Goal: Navigation & Orientation: Find specific page/section

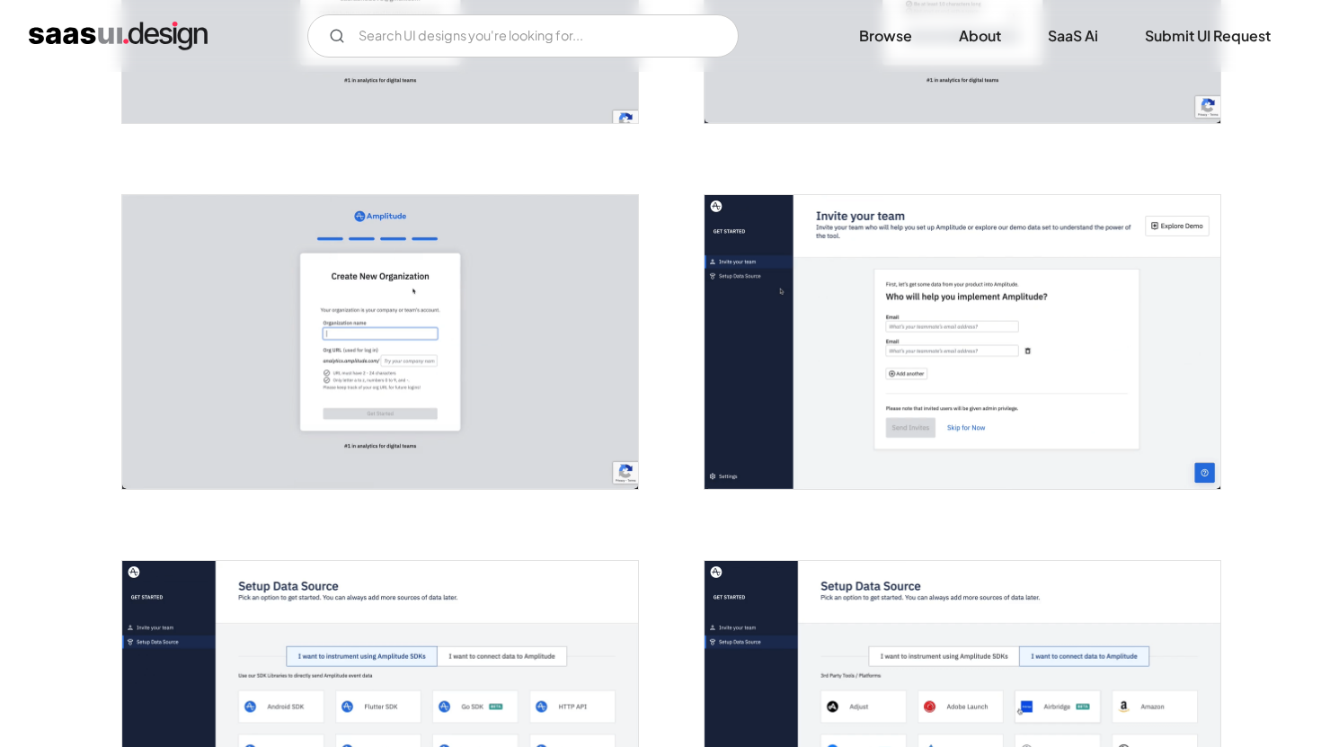
scroll to position [883, 0]
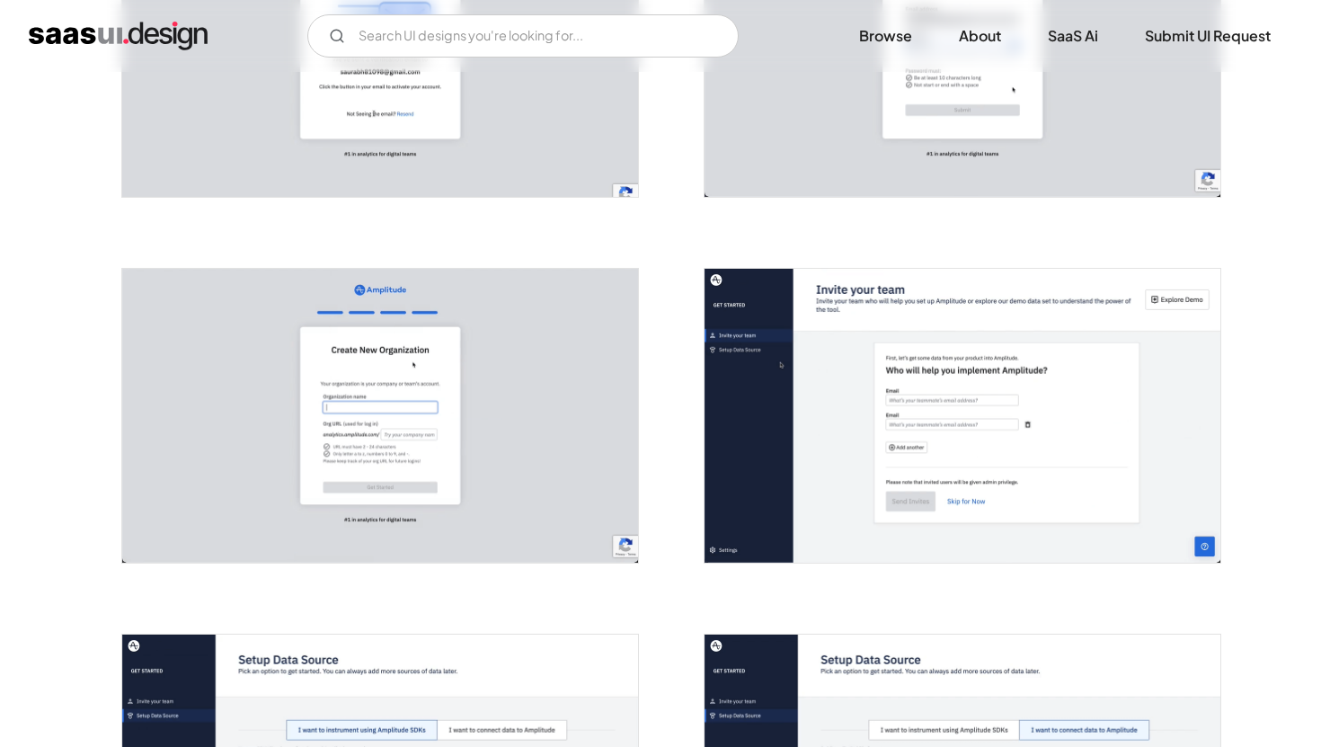
click at [152, 34] on img "home" at bounding box center [118, 36] width 179 height 29
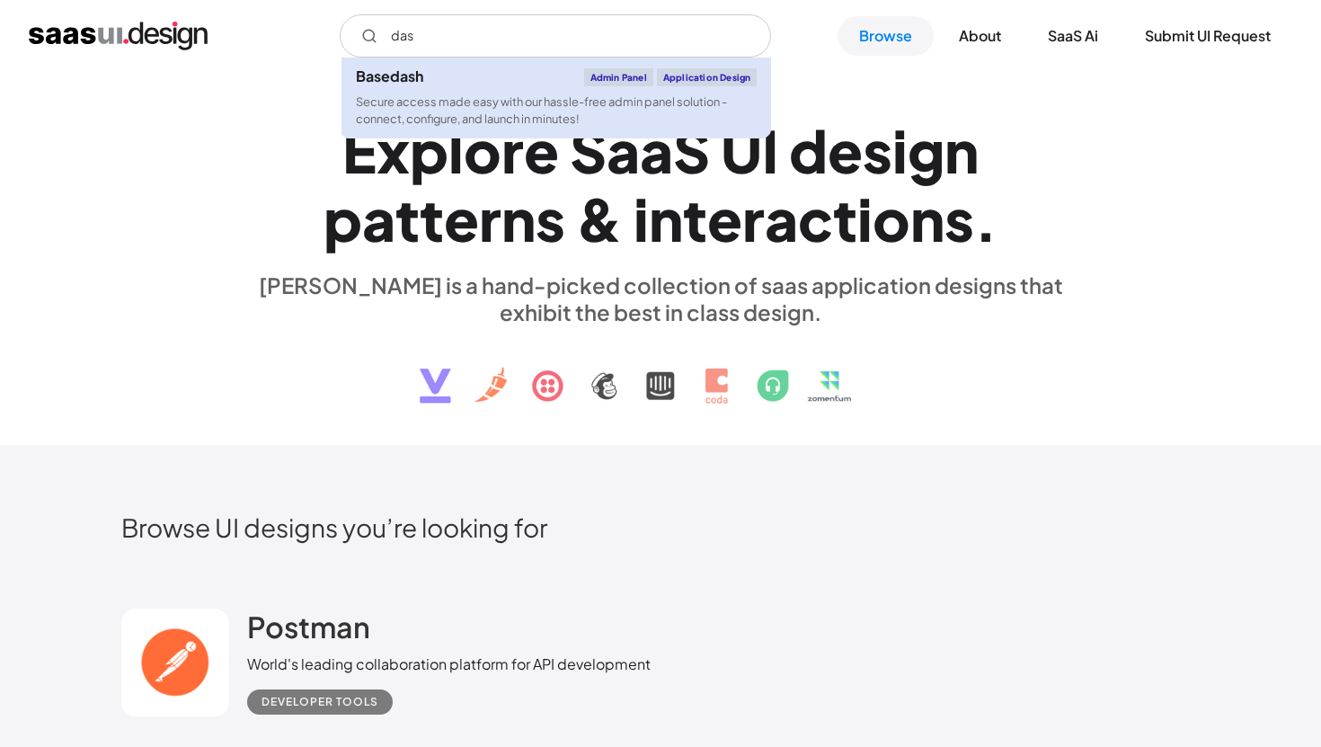
click at [533, 93] on div "Secure access made easy with our hassle-free admin panel solution - connect, co…" at bounding box center [556, 110] width 401 height 34
type input "das"
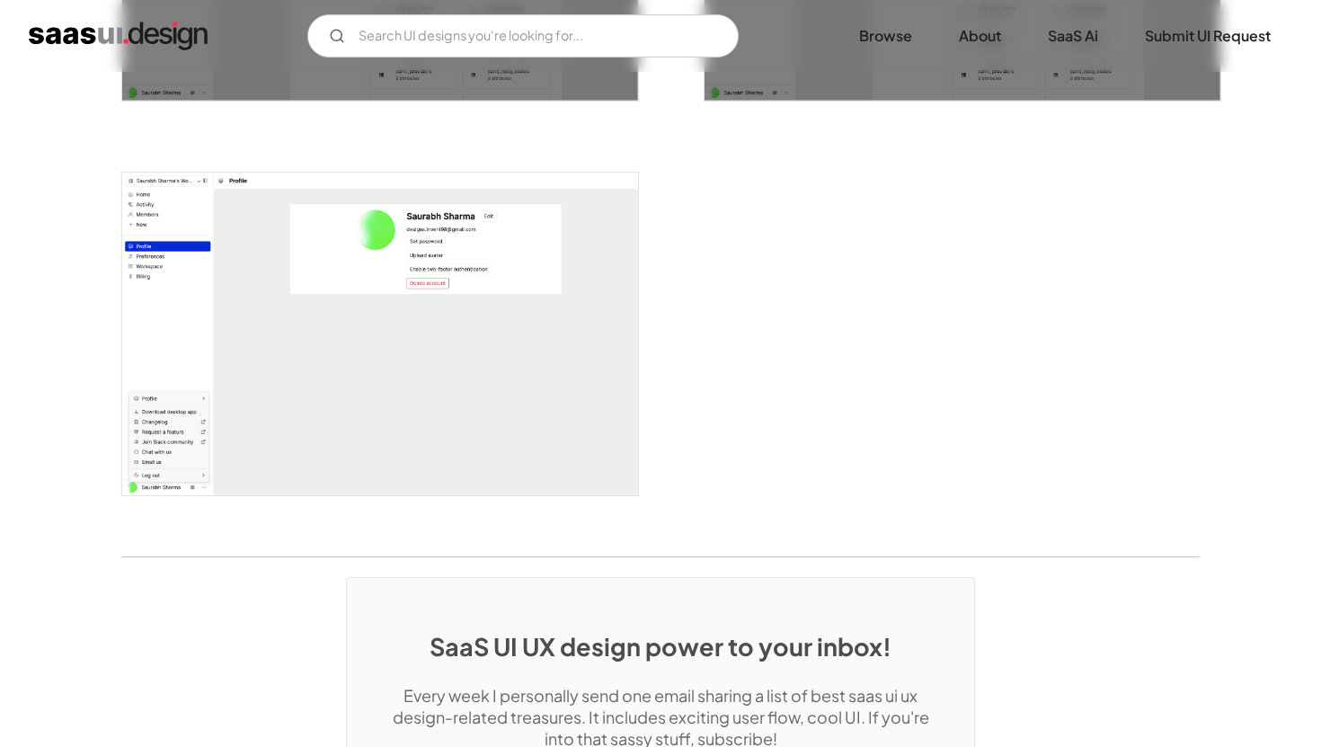
scroll to position [4195, 0]
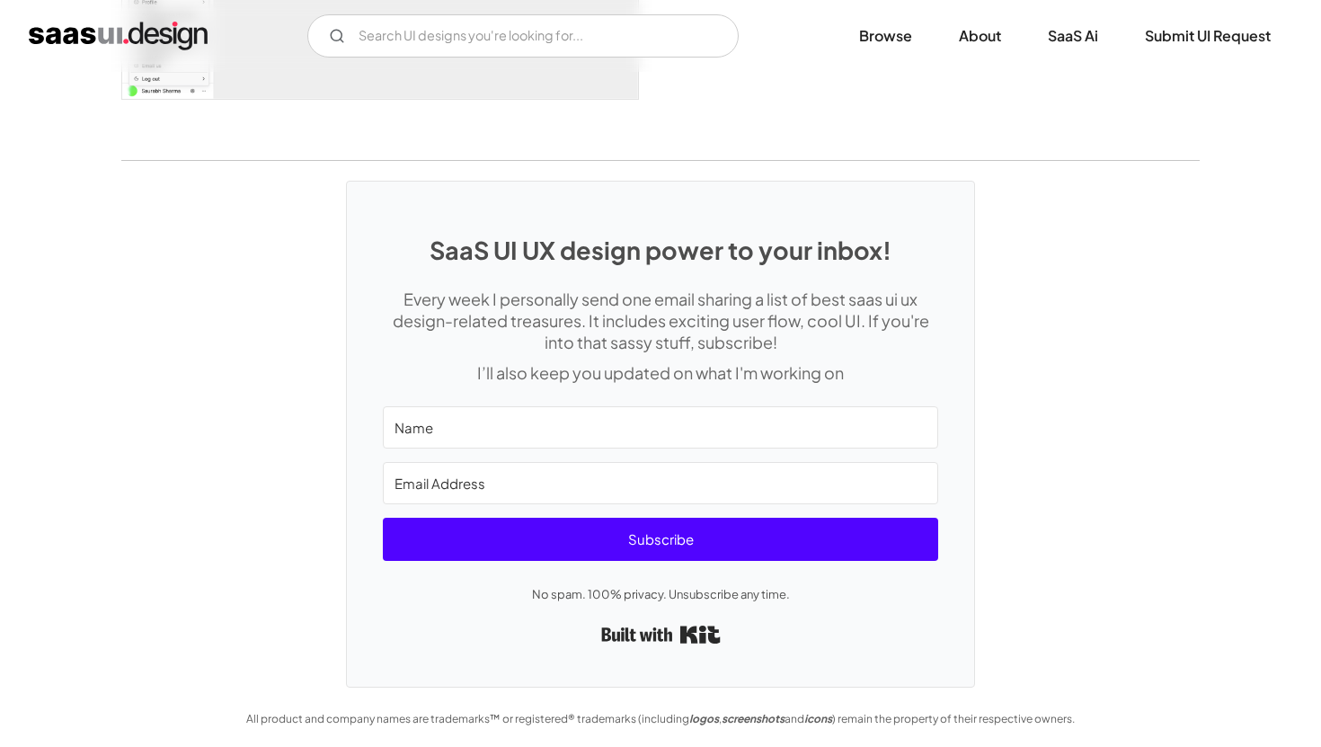
click at [166, 40] on img "home" at bounding box center [118, 36] width 179 height 29
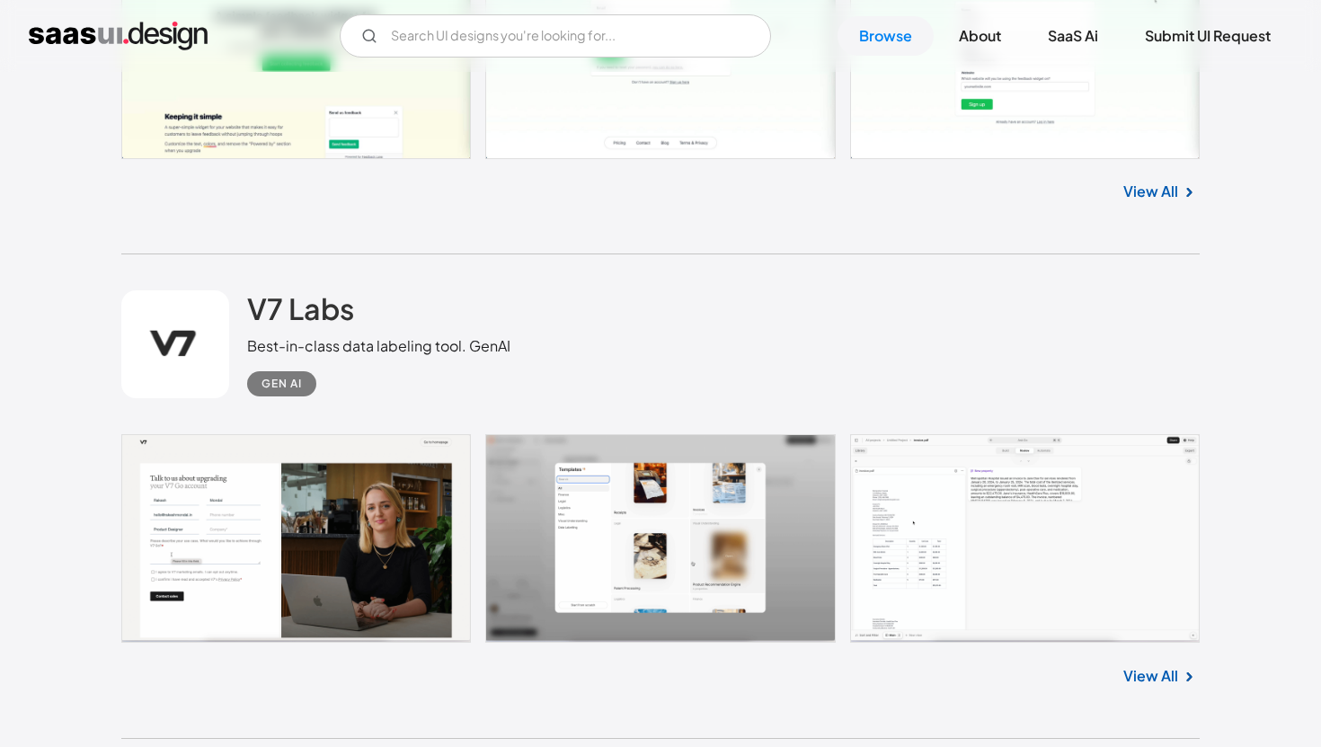
scroll to position [12943, 0]
